Goal: Task Accomplishment & Management: Use online tool/utility

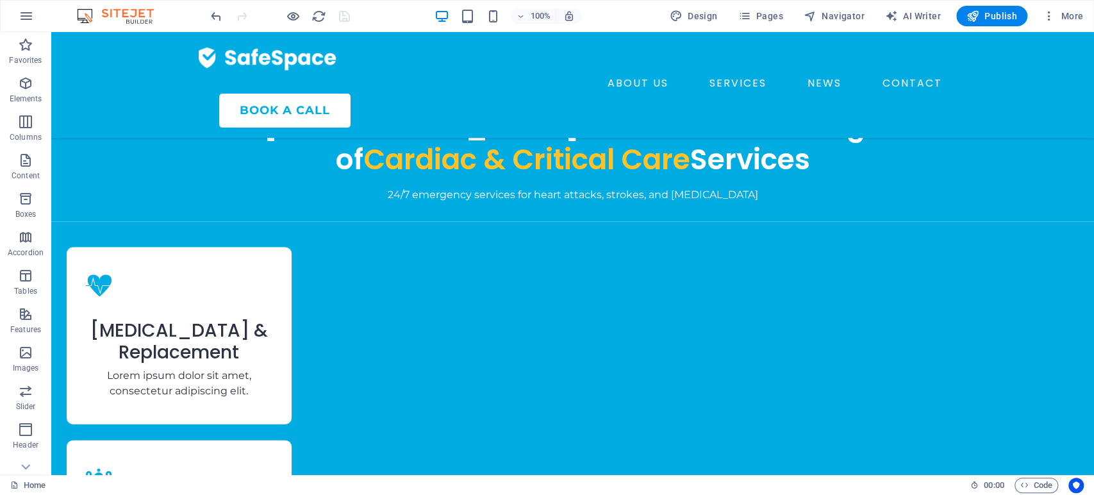
scroll to position [1731, 0]
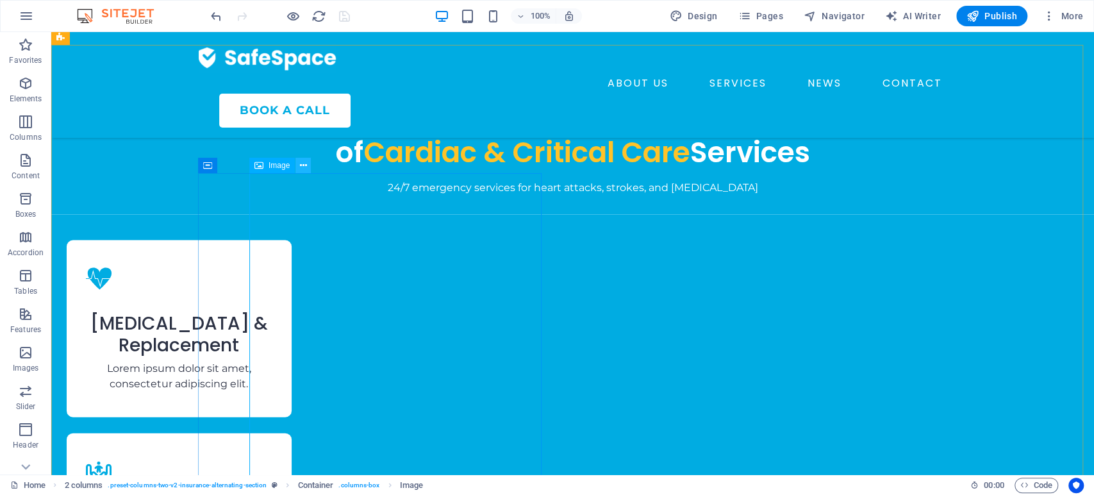
click at [304, 169] on icon at bounding box center [303, 165] width 7 height 13
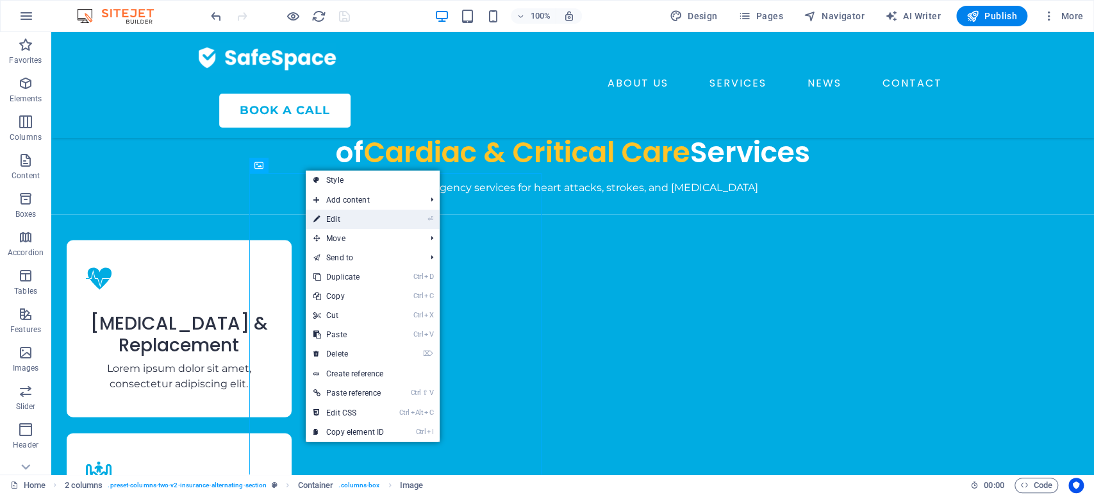
click at [334, 221] on link "⏎ Edit" at bounding box center [349, 219] width 86 height 19
select select "px"
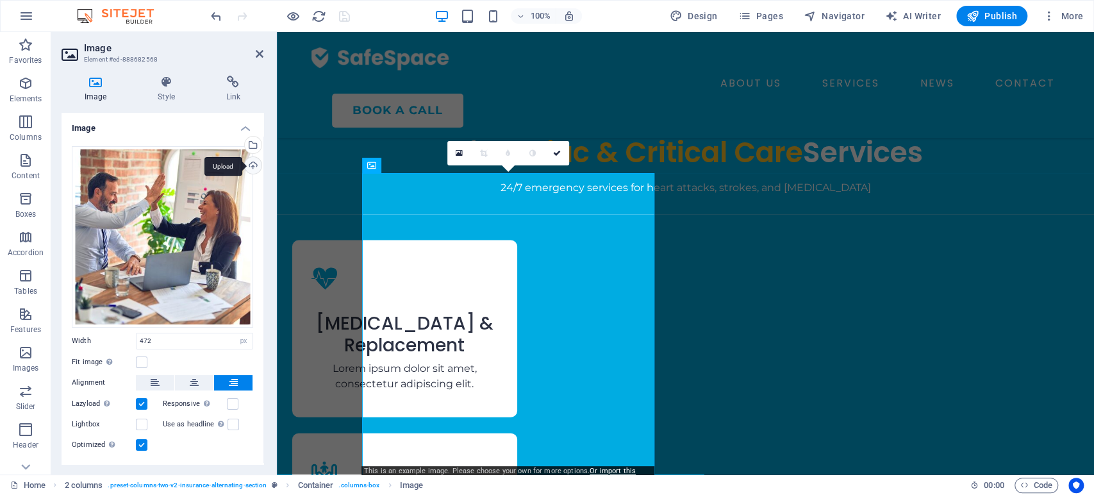
click at [251, 166] on div "Upload" at bounding box center [251, 166] width 19 height 19
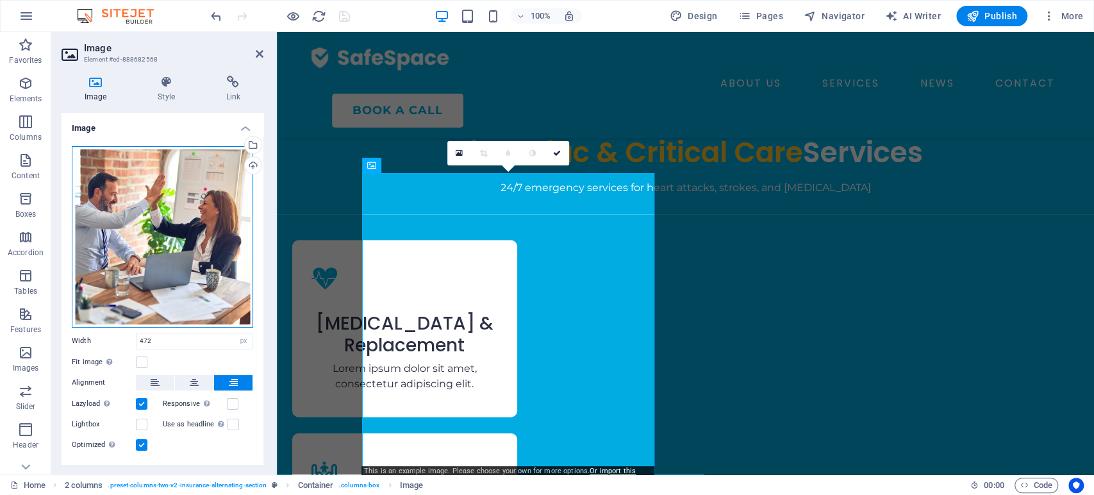
click at [144, 201] on div "Drag files here, click to choose files or select files from Files or our free s…" at bounding box center [162, 236] width 181 height 181
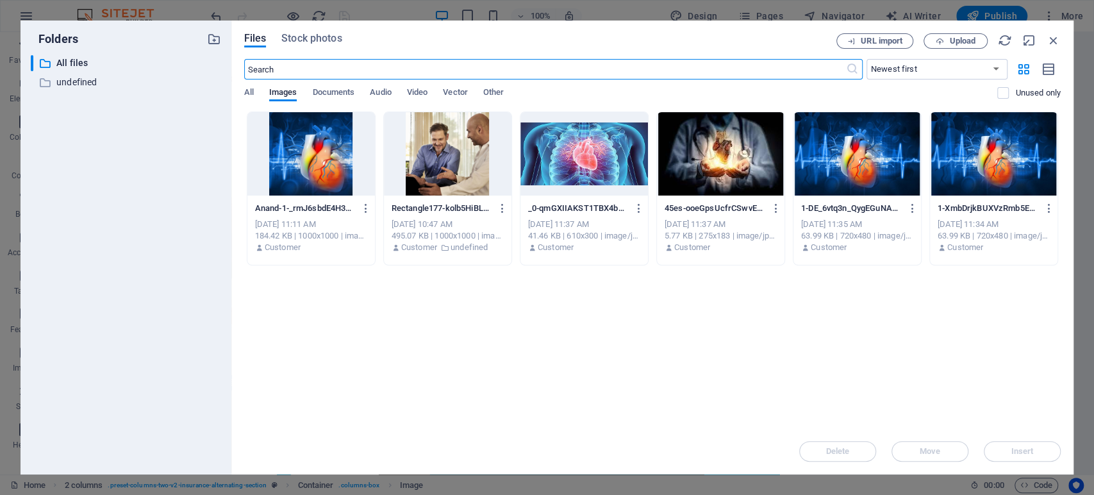
scroll to position [1832, 0]
click at [341, 92] on span "Documents" at bounding box center [333, 94] width 42 height 18
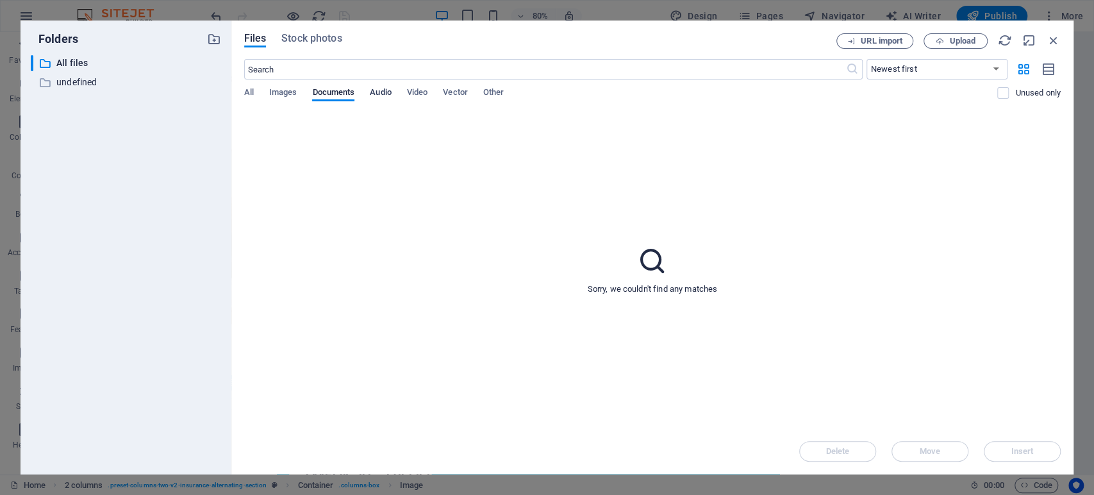
click at [391, 91] on span "Audio" at bounding box center [380, 94] width 21 height 18
click at [425, 96] on span "Video" at bounding box center [417, 94] width 21 height 18
click at [247, 88] on span "All" at bounding box center [249, 94] width 10 height 18
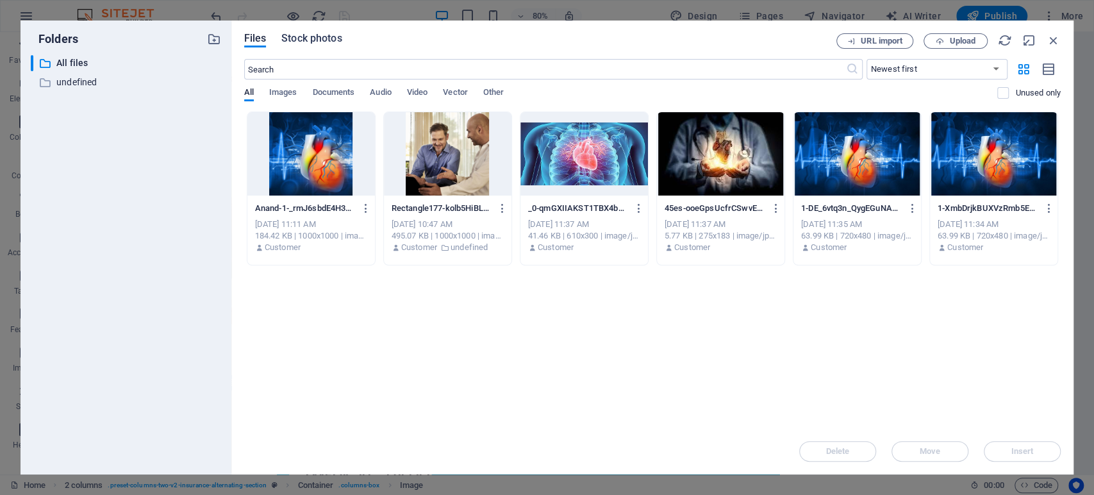
click at [311, 37] on span "Stock photos" at bounding box center [311, 38] width 60 height 15
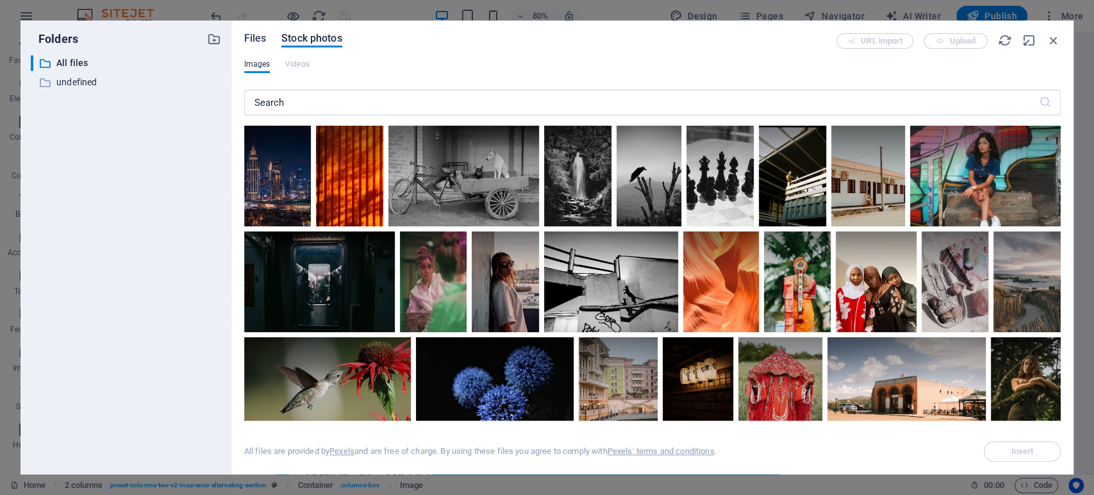
click at [248, 33] on span "Files" at bounding box center [255, 38] width 22 height 15
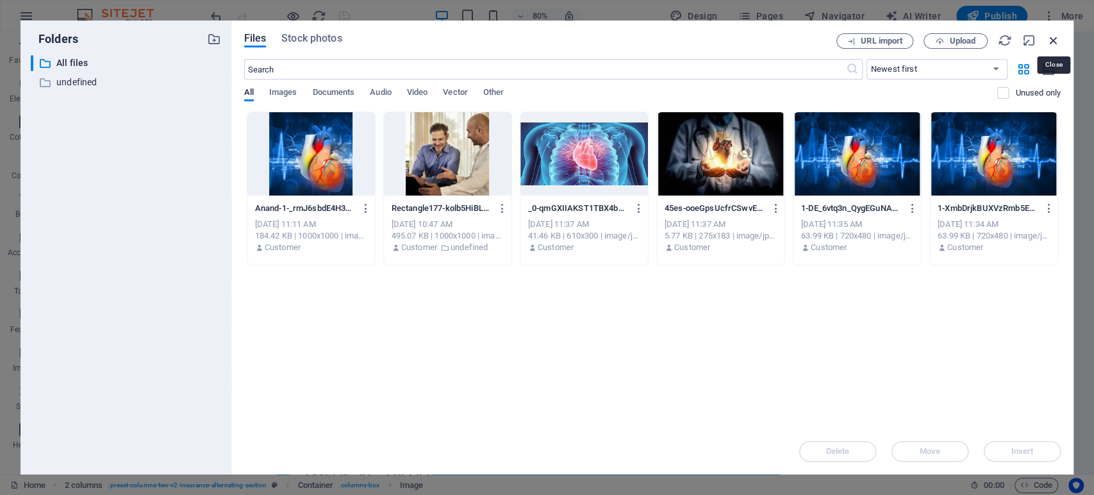
click at [1051, 40] on icon "button" at bounding box center [1053, 40] width 14 height 14
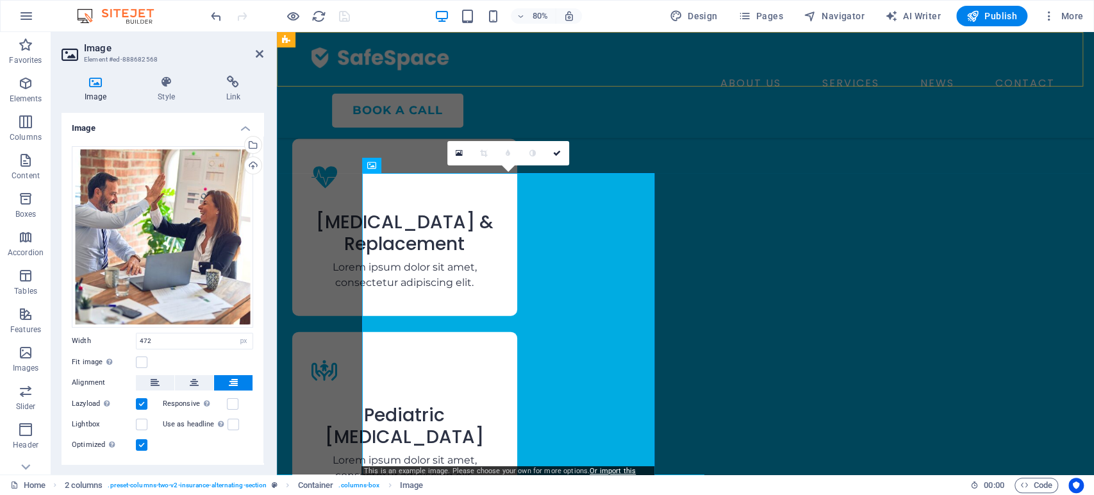
scroll to position [1731, 0]
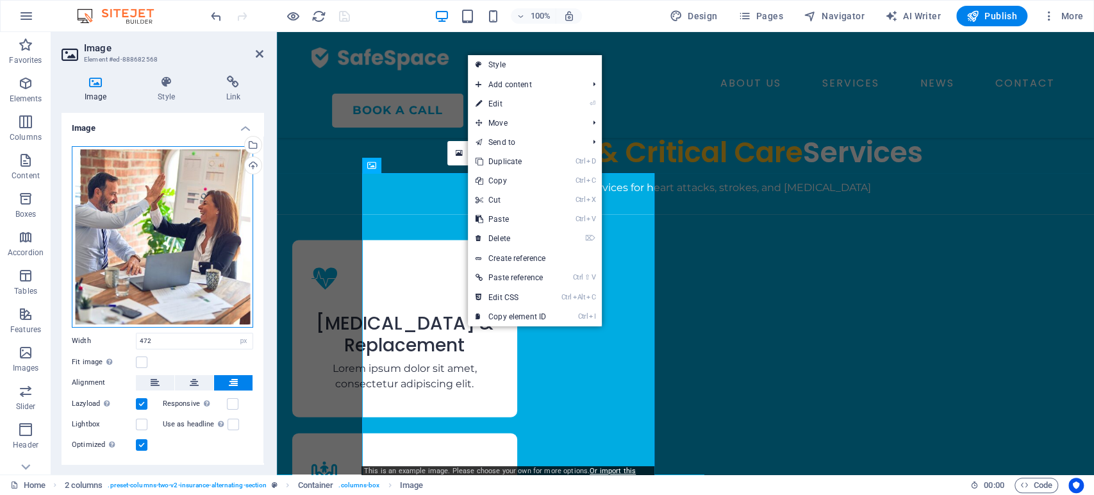
click at [102, 243] on div "Drag files here, click to choose files or select files from Files or our free s…" at bounding box center [162, 236] width 181 height 181
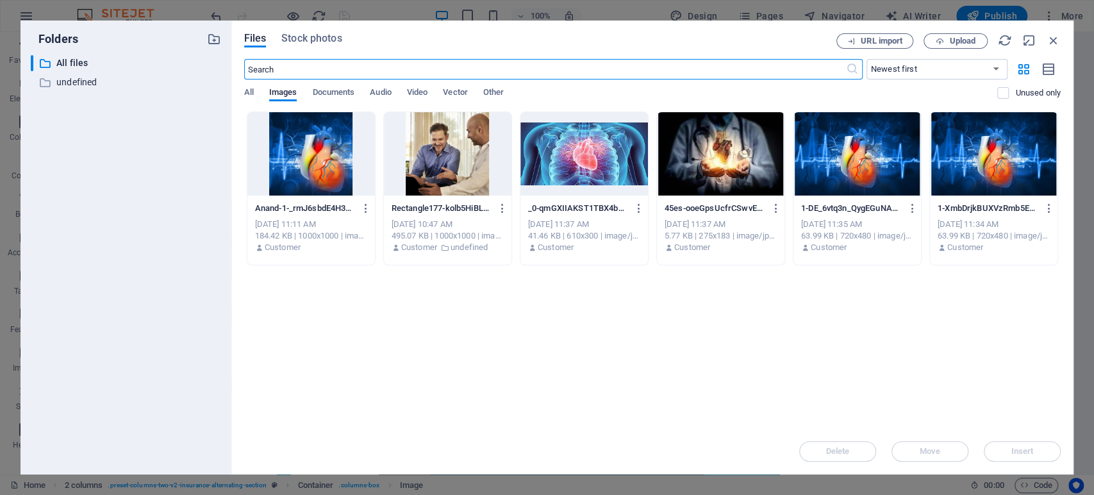
scroll to position [1832, 0]
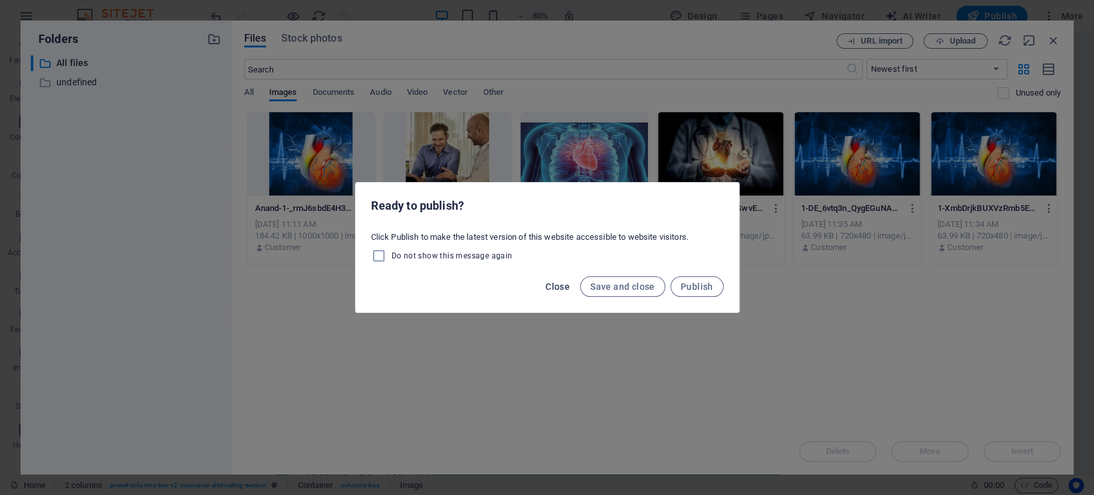
click at [558, 287] on span "Close" at bounding box center [557, 286] width 24 height 10
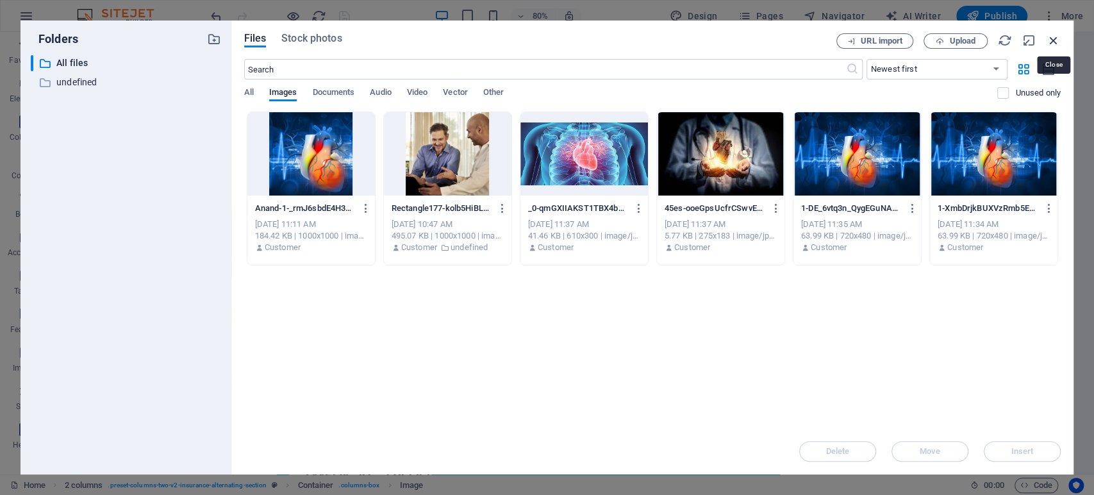
click at [1054, 38] on icon "button" at bounding box center [1053, 40] width 14 height 14
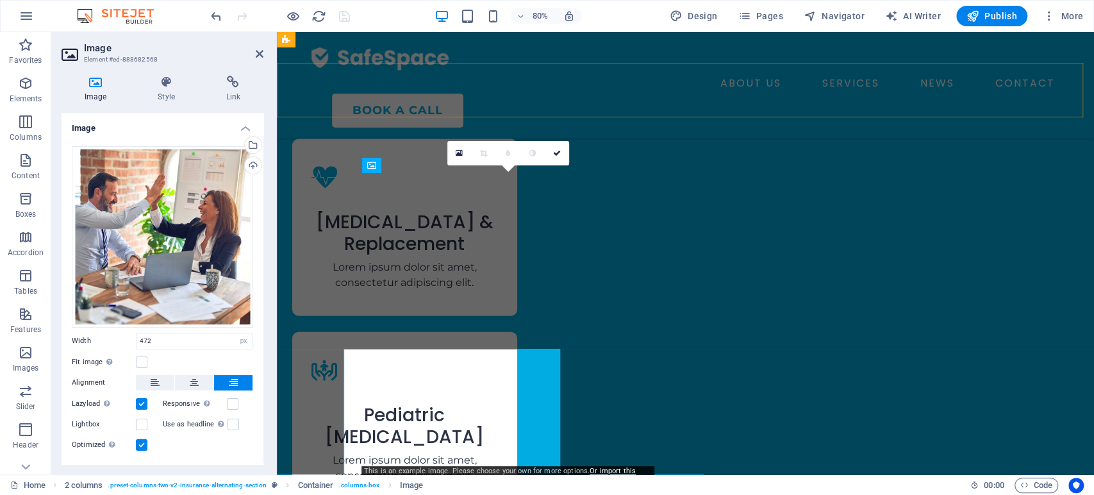
scroll to position [1731, 0]
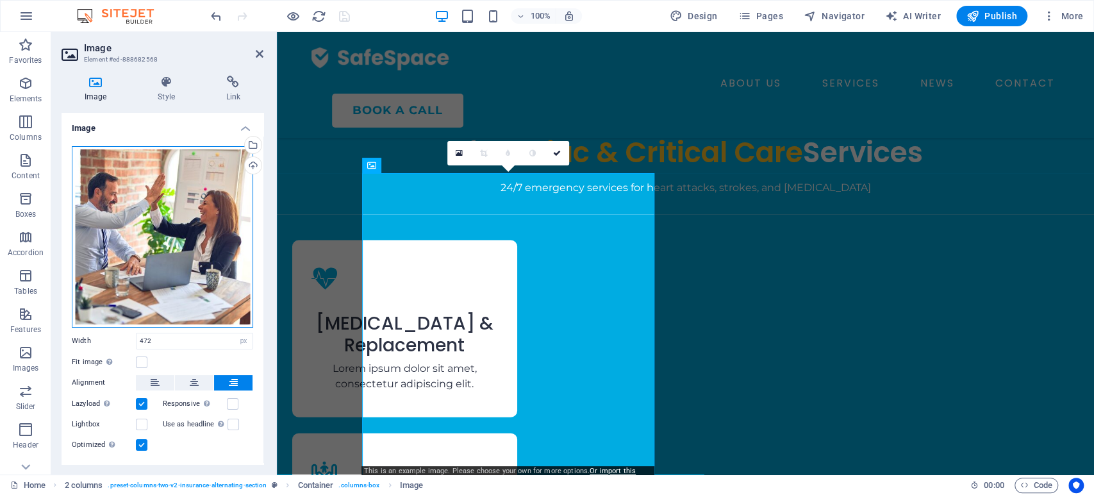
click at [151, 219] on div "Drag files here, click to choose files or select files from Files or our free s…" at bounding box center [162, 236] width 181 height 181
click at [151, 219] on body "[DOMAIN_NAME] Home Favorites Elements Columns Content Boxes Accordion Tables Fe…" at bounding box center [547, 247] width 1094 height 495
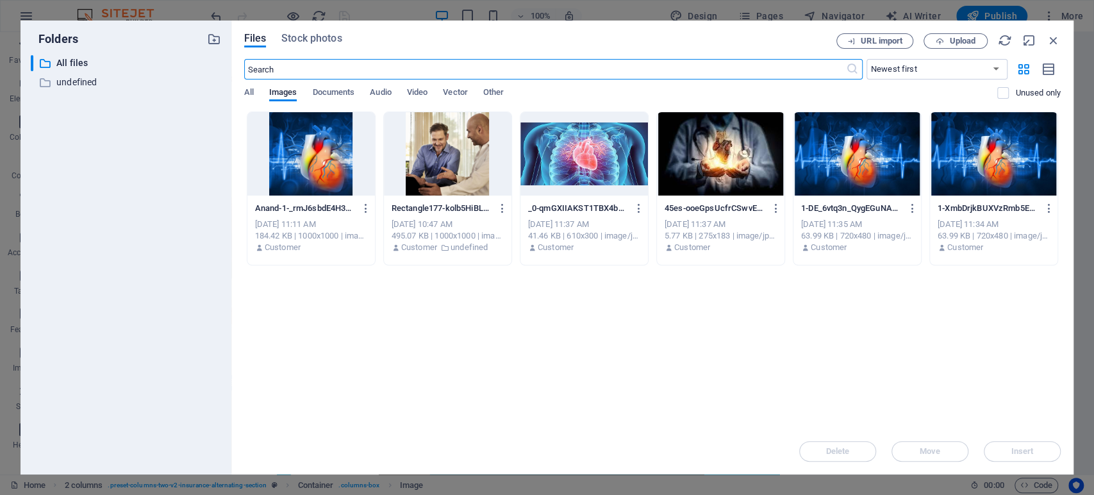
scroll to position [1832, 0]
